Goal: Task Accomplishment & Management: Complete application form

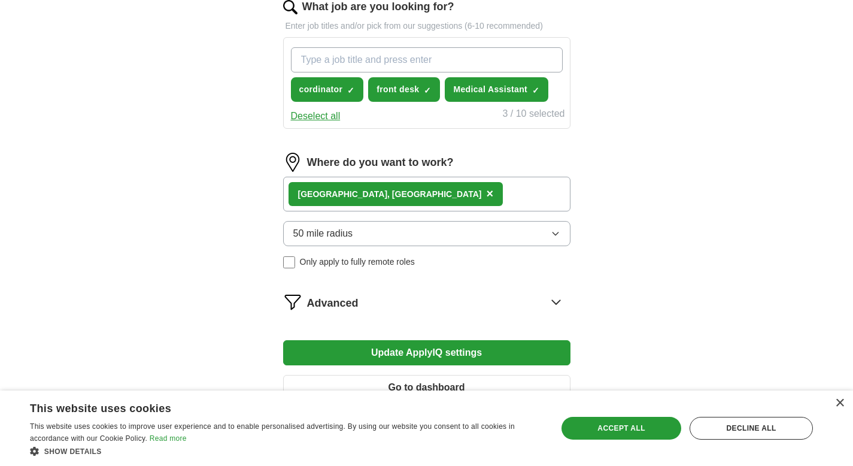
scroll to position [250, 0]
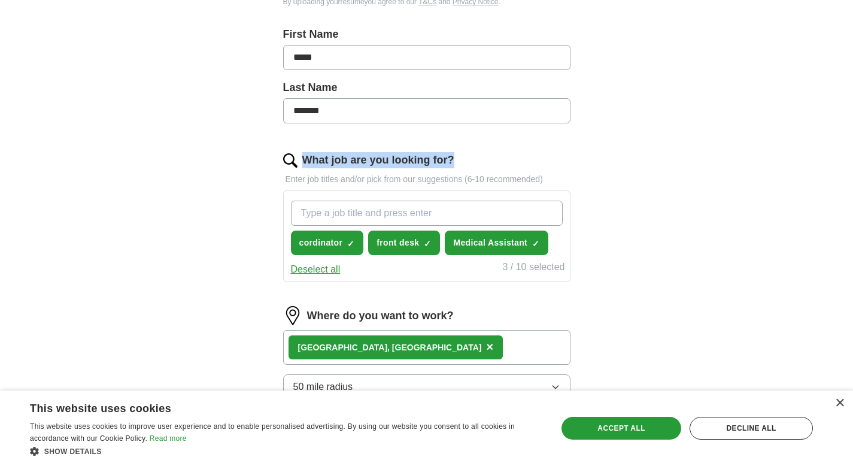
drag, startPoint x: 453, startPoint y: 157, endPoint x: 308, endPoint y: 151, distance: 144.4
click at [308, 151] on form "Select a resume [PERSON_NAME]-64- copy.pdf [DATE] 16:18 Upload a different resu…" at bounding box center [426, 238] width 287 height 650
click at [489, 151] on form "Select a resume [PERSON_NAME]-64- copy.pdf [DATE] 16:18 Upload a different resu…" at bounding box center [426, 238] width 287 height 650
drag, startPoint x: 473, startPoint y: 158, endPoint x: 306, endPoint y: 162, distance: 167.1
click at [306, 162] on div "What job are you looking for?" at bounding box center [426, 160] width 287 height 16
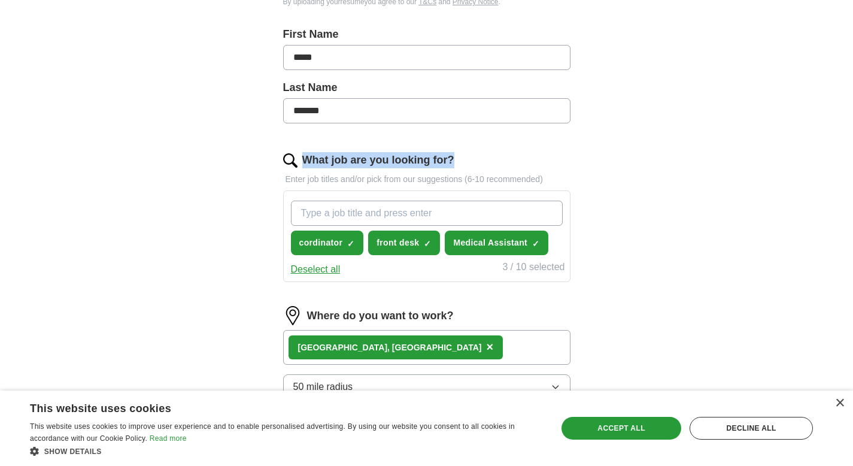
copy label "What job are you looking for?"
click at [335, 213] on input "What job are you looking for?" at bounding box center [427, 213] width 272 height 25
paste input "Clinic Administrative Assistant"
type input "Clinic Administrative Assistant"
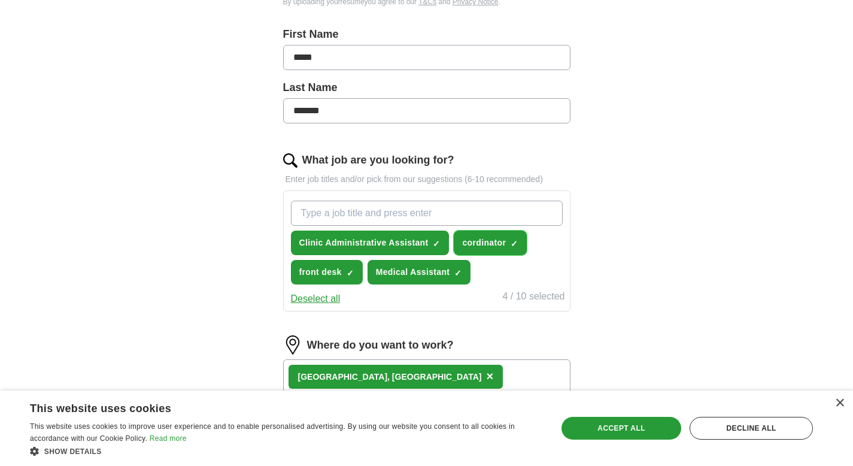
click at [0, 0] on span "×" at bounding box center [0, 0] width 0 height 0
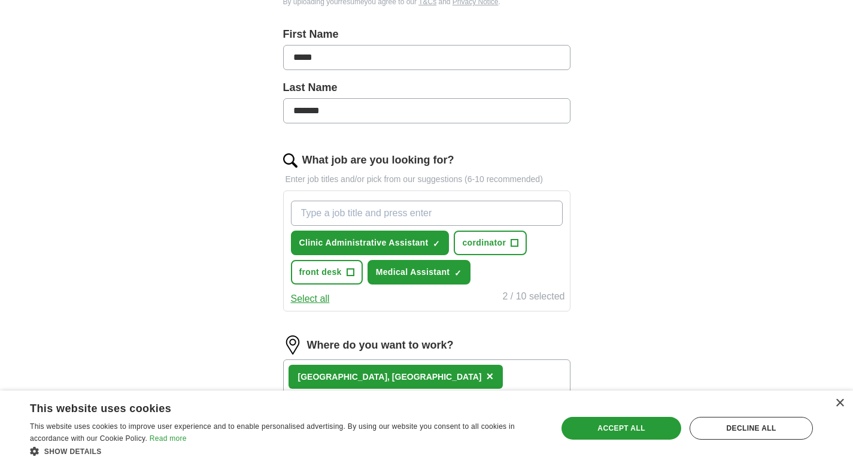
click at [349, 211] on input "What job are you looking for?" at bounding box center [427, 213] width 272 height 25
paste input "Clinic Administrative Assistant"
type input "Clinic Administrative Assistant"
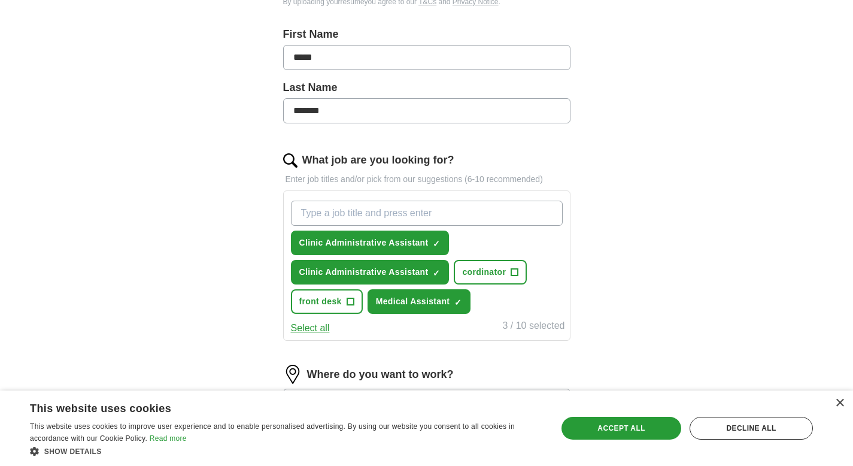
click at [618, 249] on div "ApplyIQ Let ApplyIQ do the hard work of searching and applying for jobs. Just t…" at bounding box center [427, 209] width 766 height 847
click at [629, 435] on div "Accept all" at bounding box center [622, 428] width 120 height 23
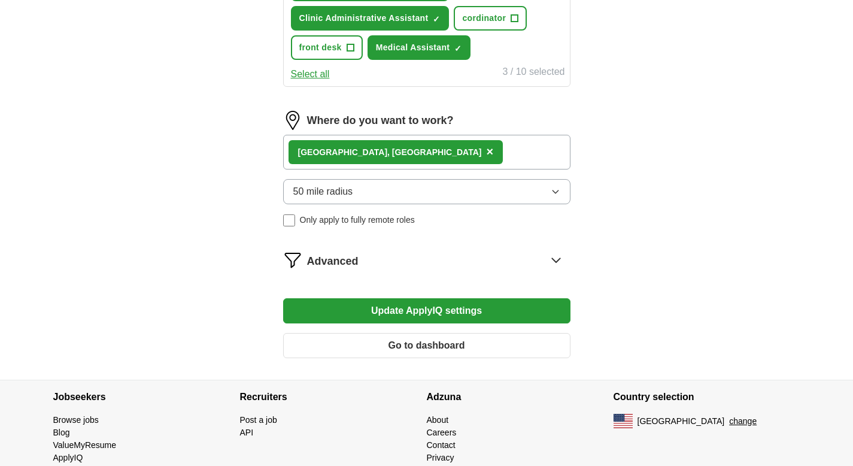
scroll to position [539, 0]
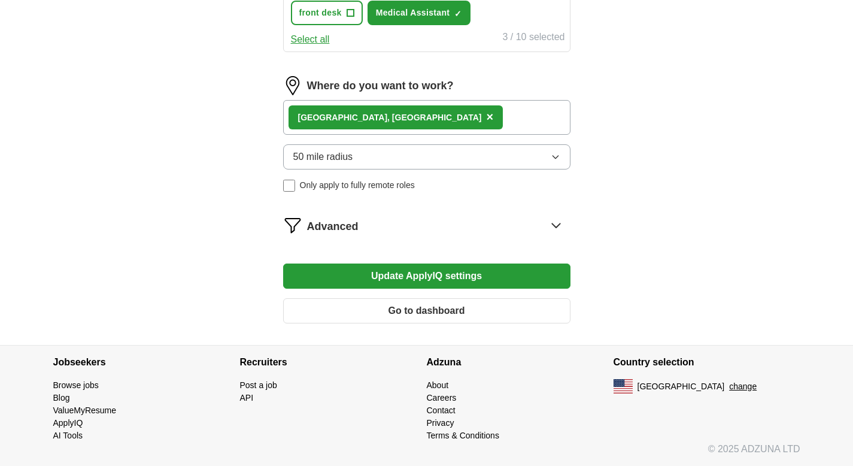
click at [423, 281] on button "Update ApplyIQ settings" at bounding box center [426, 275] width 287 height 25
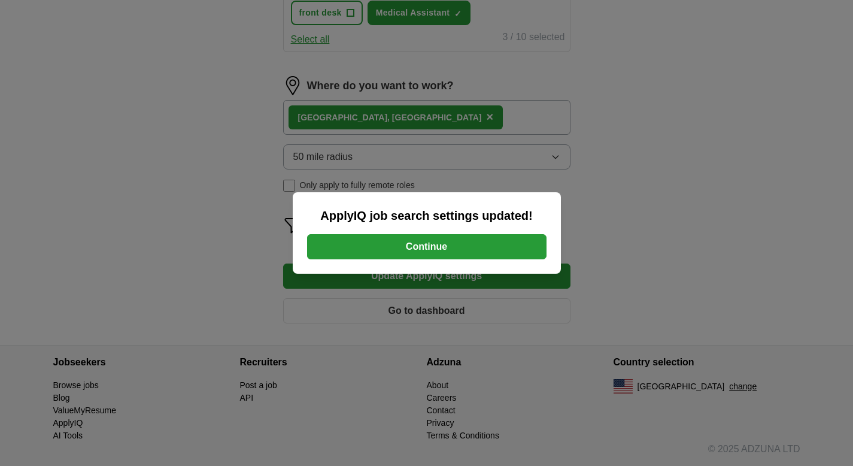
click at [422, 257] on button "Continue" at bounding box center [426, 246] width 239 height 25
